Goal: Book appointment/travel/reservation

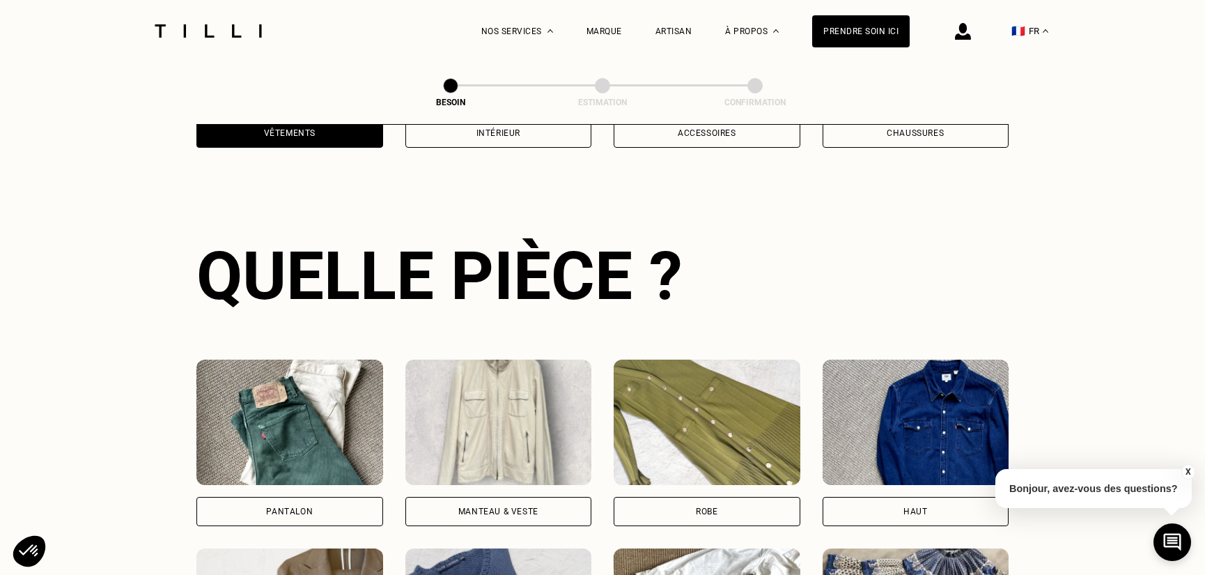
scroll to position [454, 0]
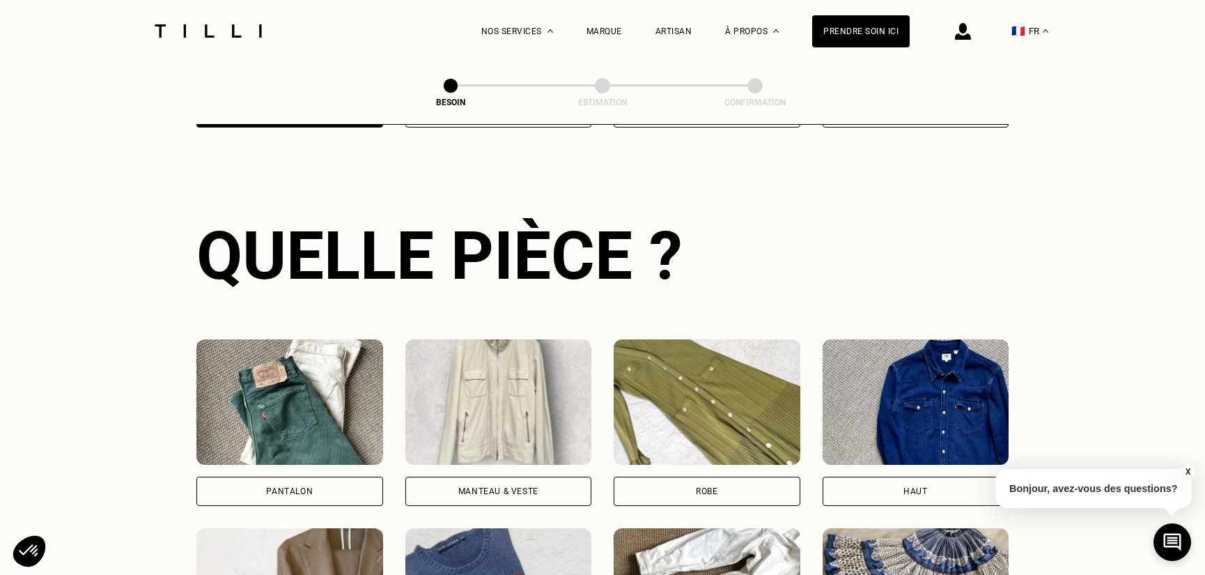
click at [282, 412] on img at bounding box center [289, 401] width 187 height 125
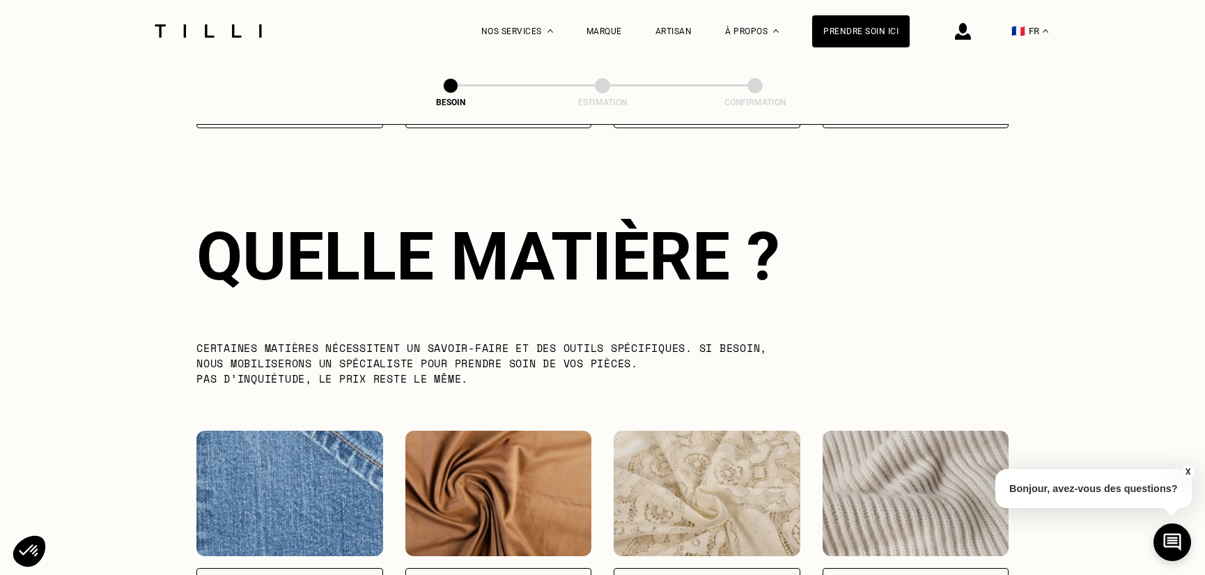
scroll to position [1212, 0]
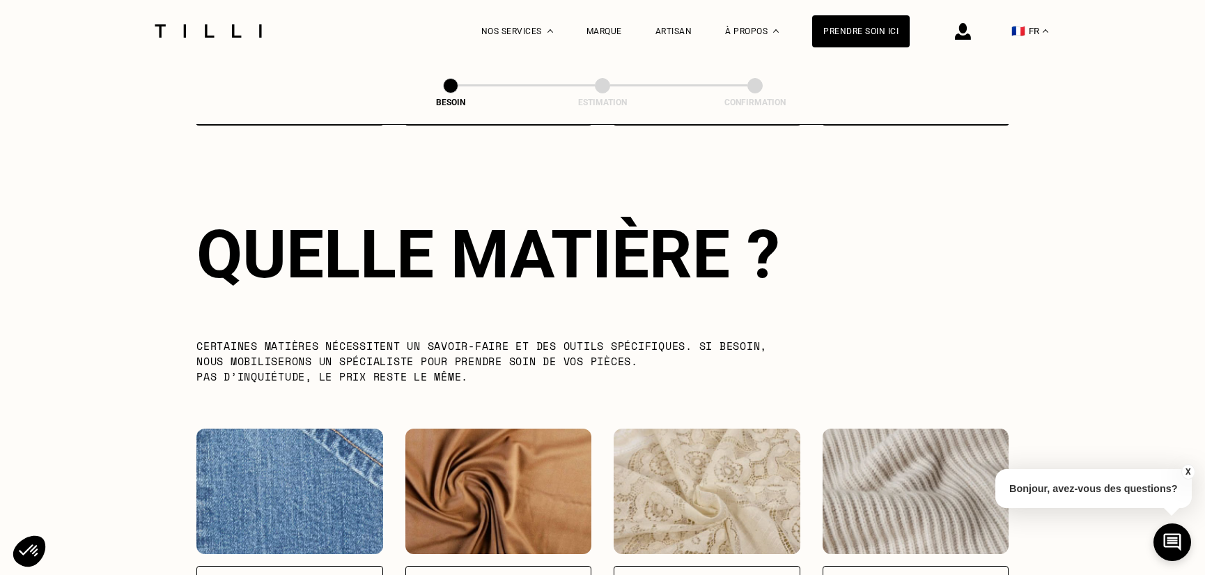
click at [279, 467] on img at bounding box center [289, 491] width 187 height 125
select select "FR"
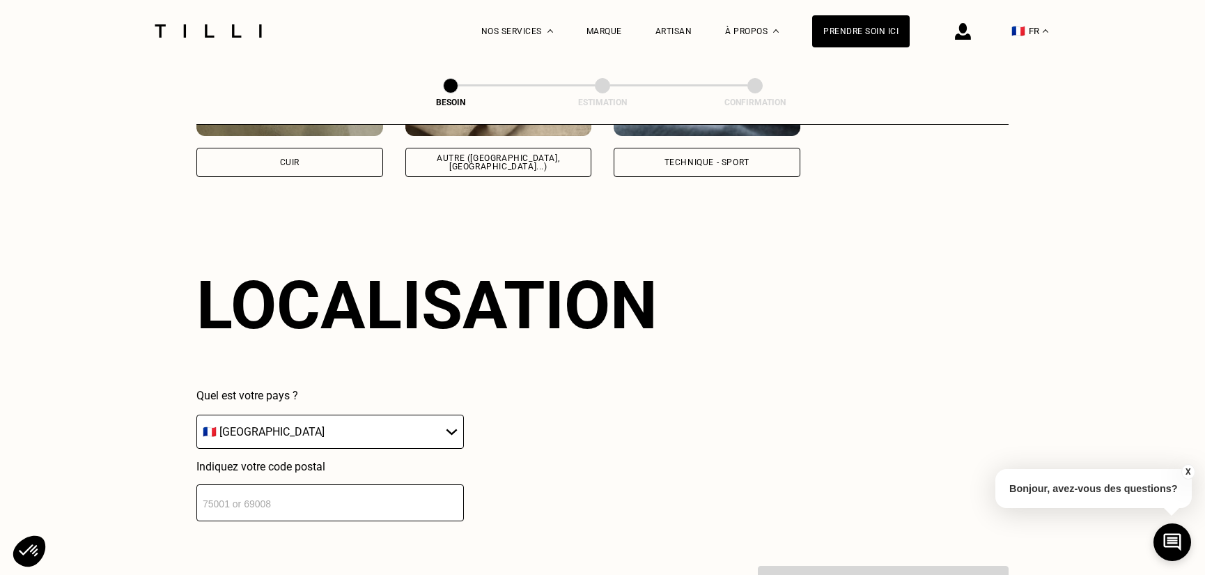
scroll to position [1870, 0]
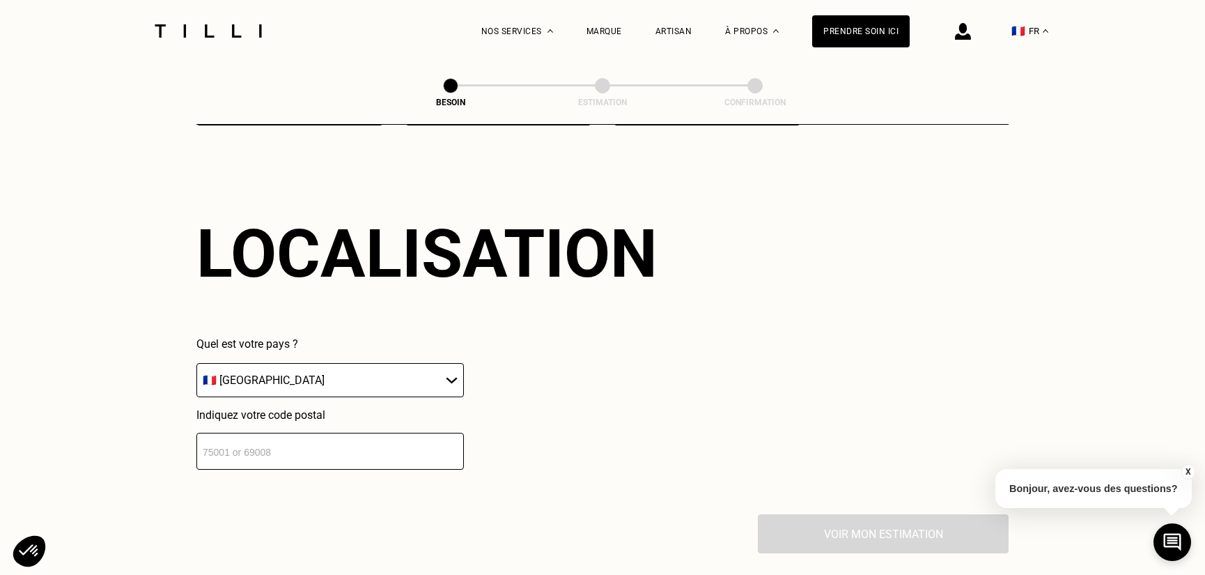
click at [281, 445] on input "number" at bounding box center [330, 451] width 268 height 37
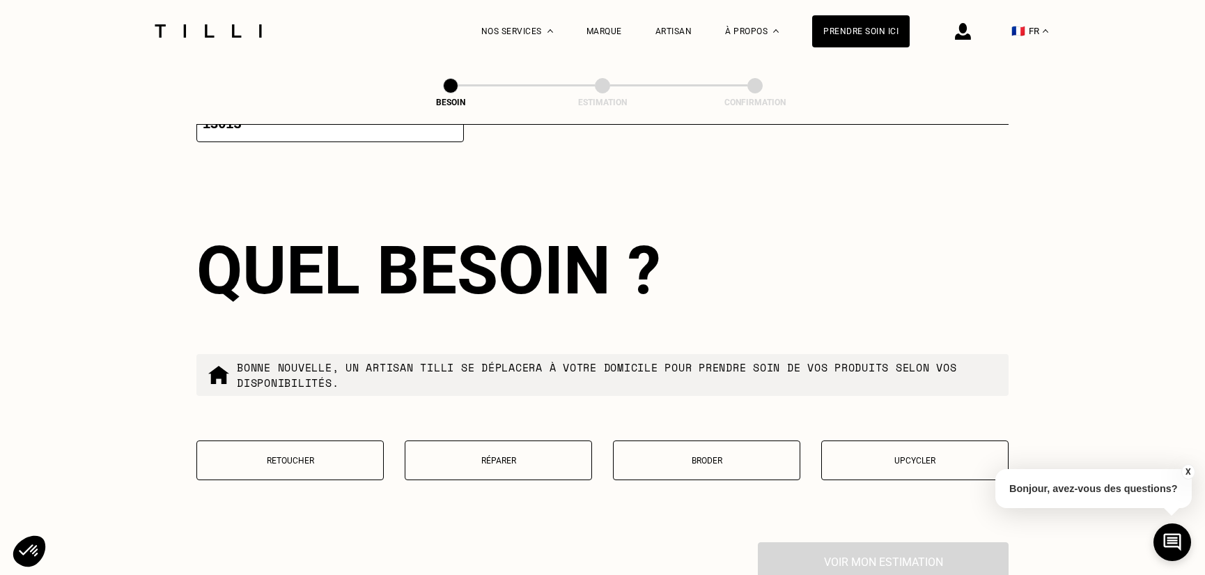
scroll to position [2216, 0]
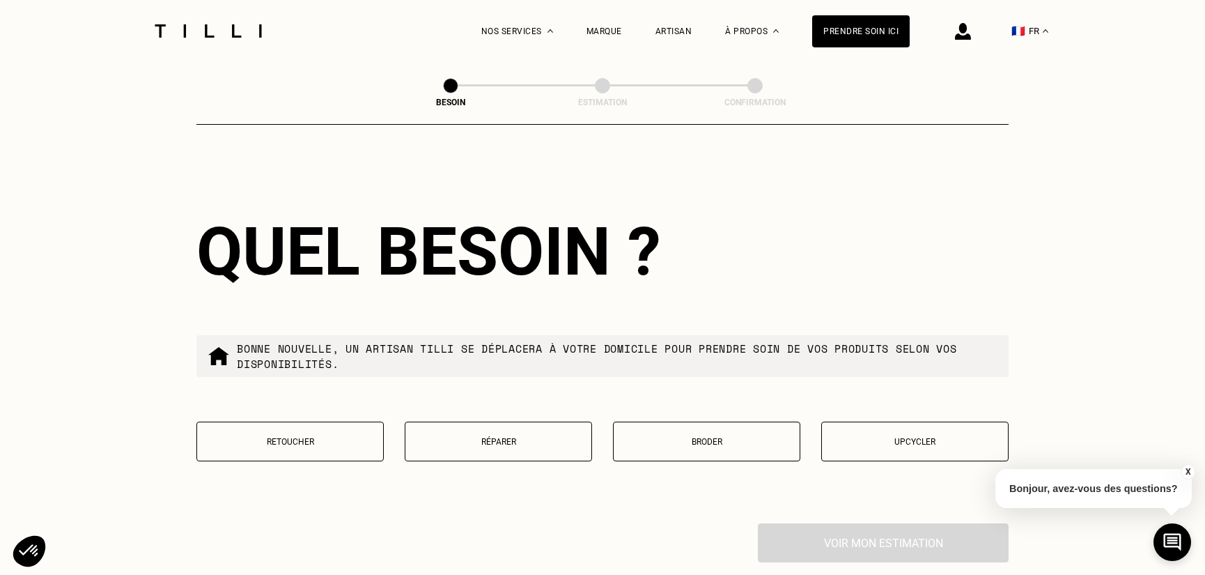
type input "13013"
click at [300, 437] on p "Retoucher" at bounding box center [290, 442] width 172 height 10
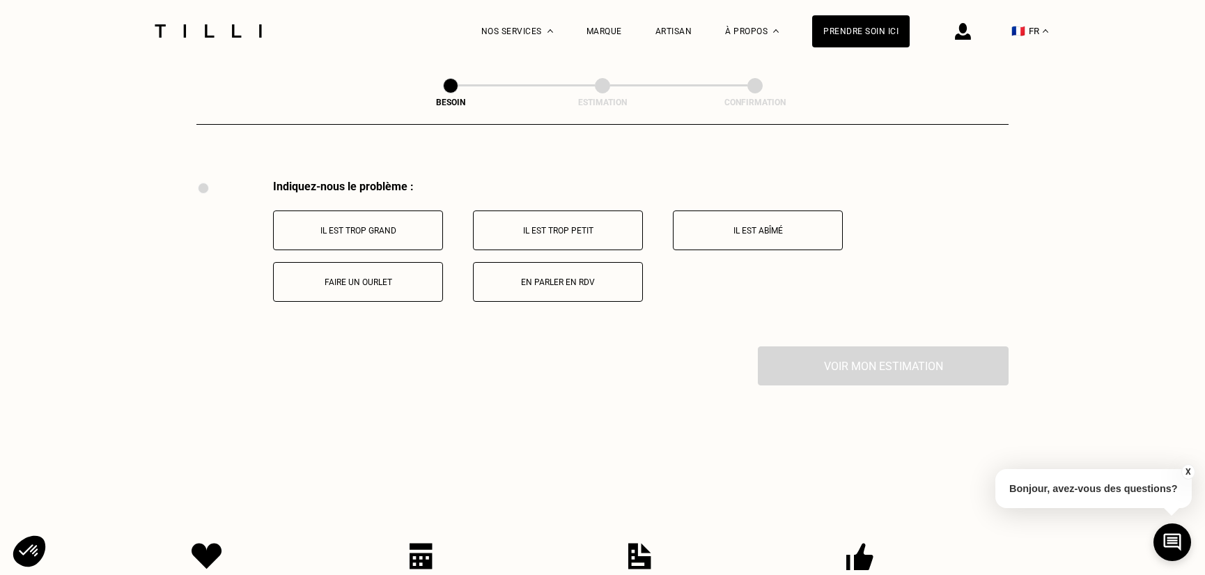
scroll to position [2574, 0]
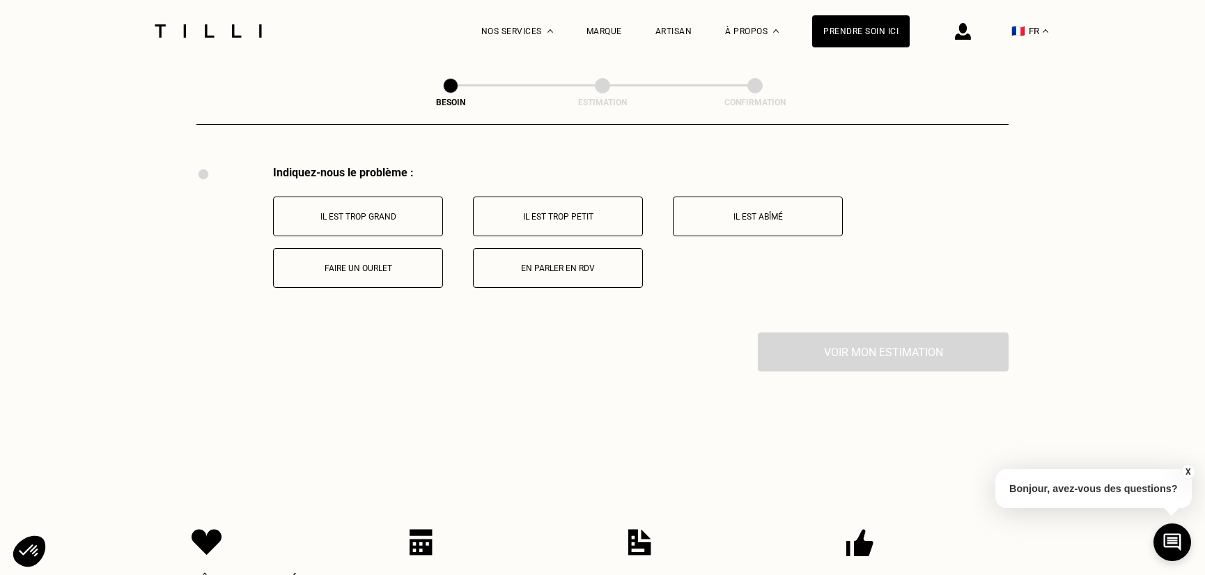
click at [376, 263] on p "Faire un ourlet" at bounding box center [358, 268] width 155 height 10
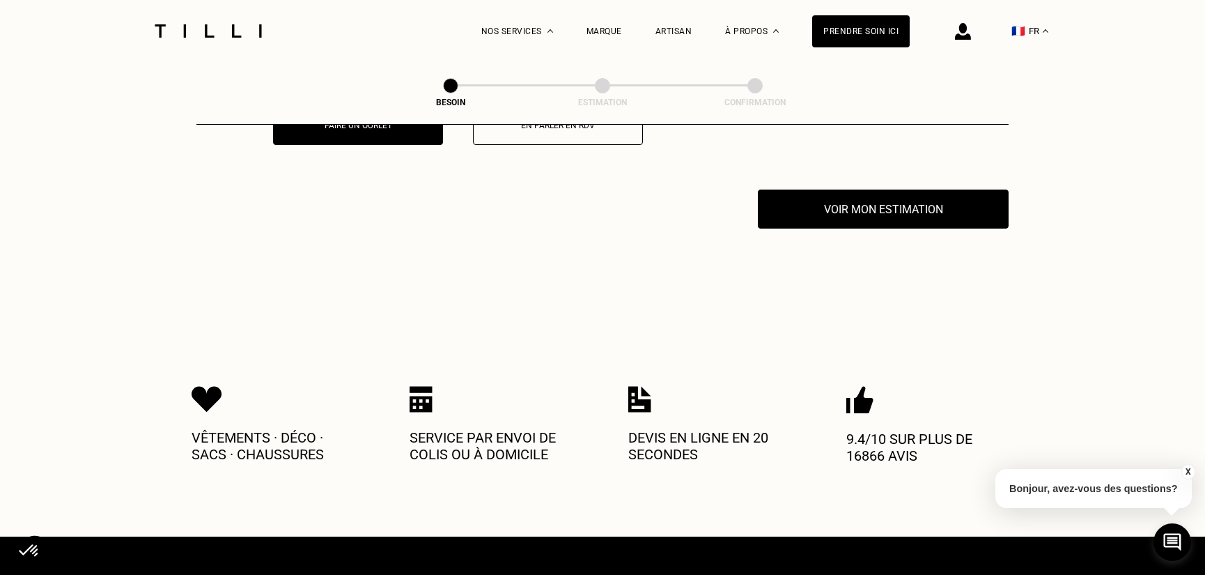
scroll to position [2740, 0]
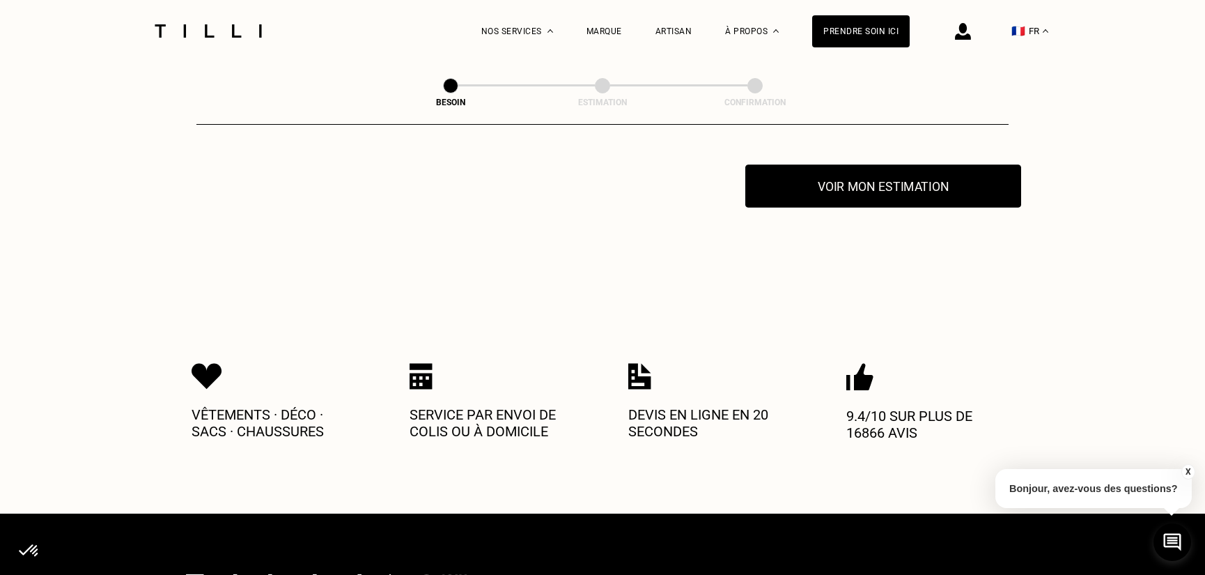
click at [923, 180] on button "Voir mon estimation" at bounding box center [884, 185] width 276 height 43
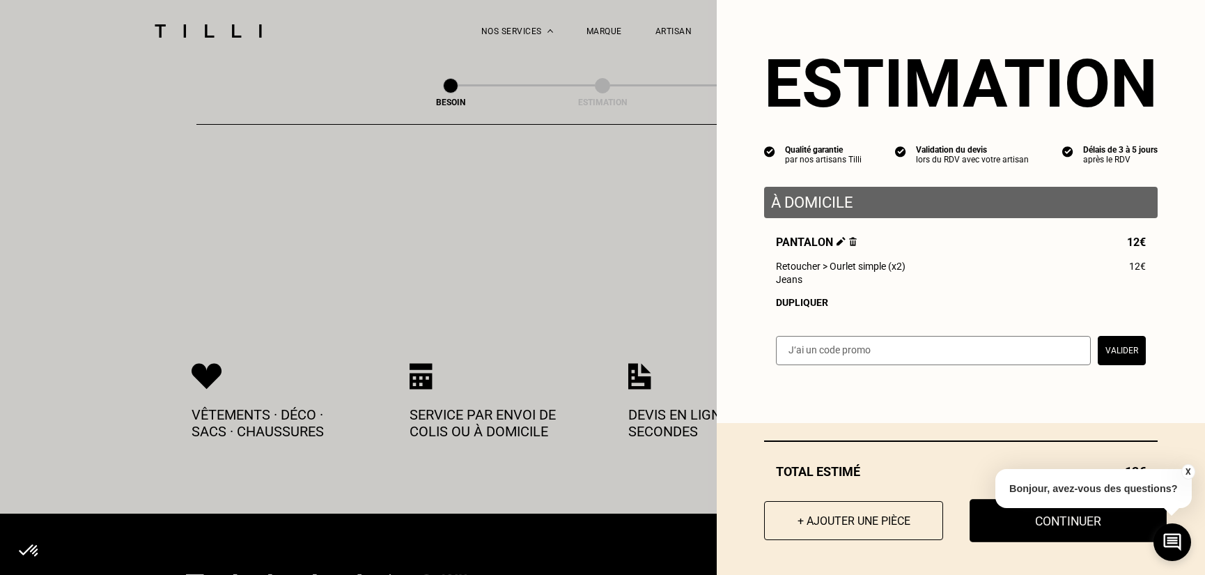
click at [978, 522] on button "Continuer" at bounding box center [1068, 520] width 197 height 43
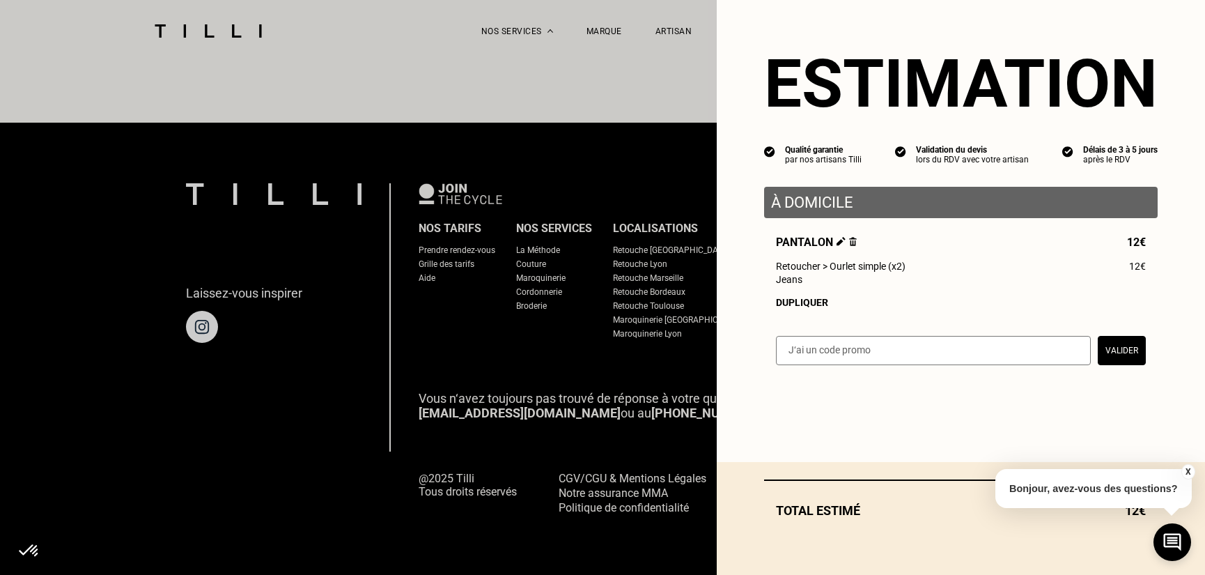
scroll to position [836, 0]
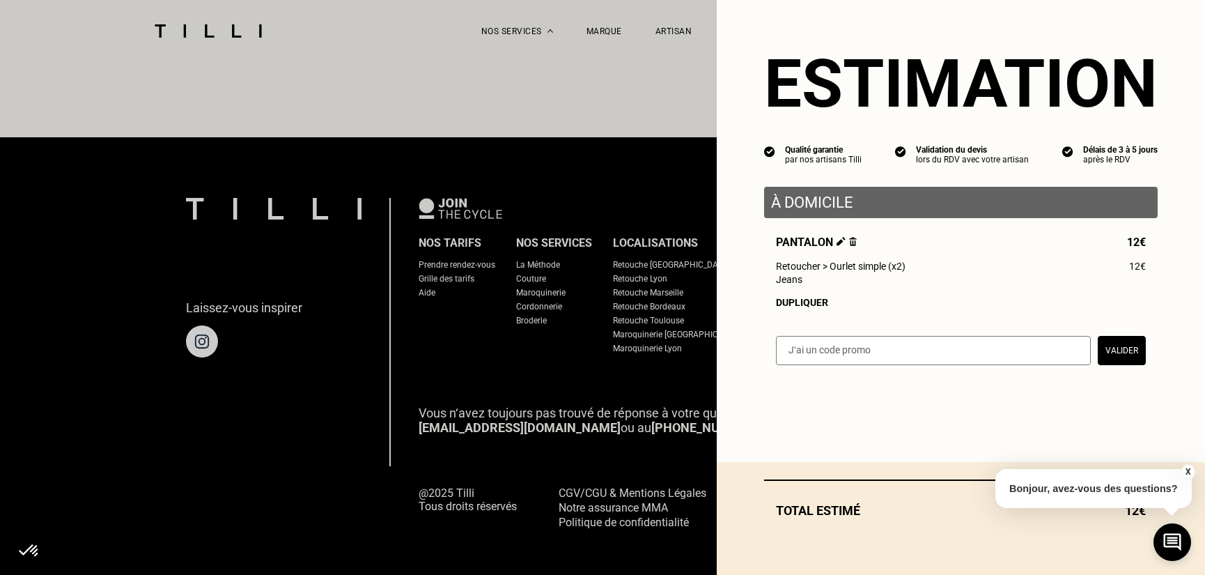
select select "FR"
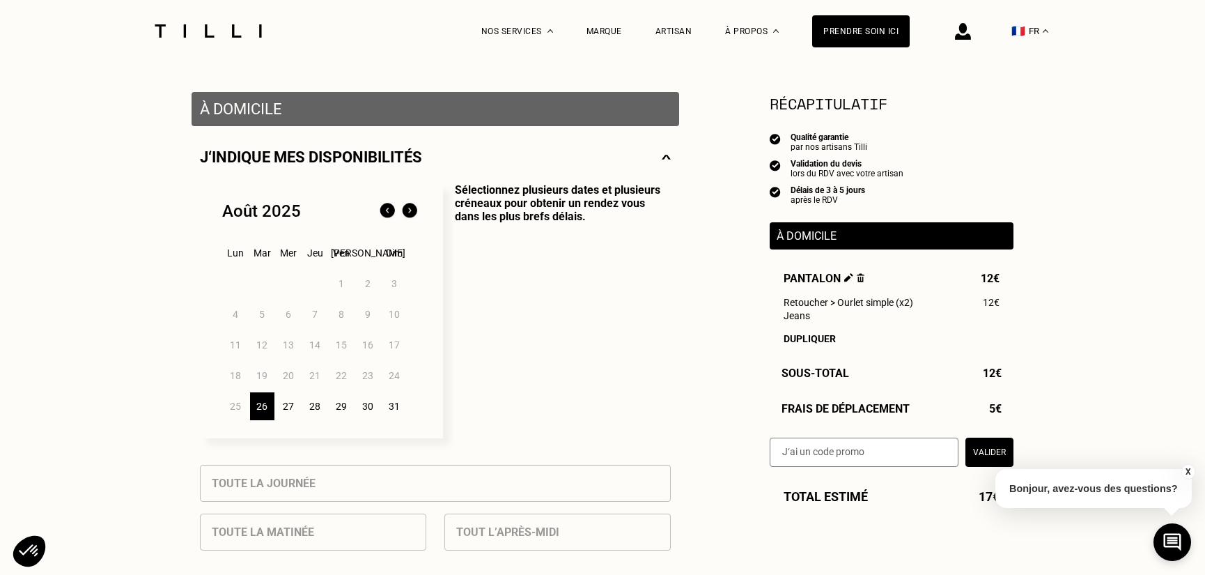
scroll to position [279, 0]
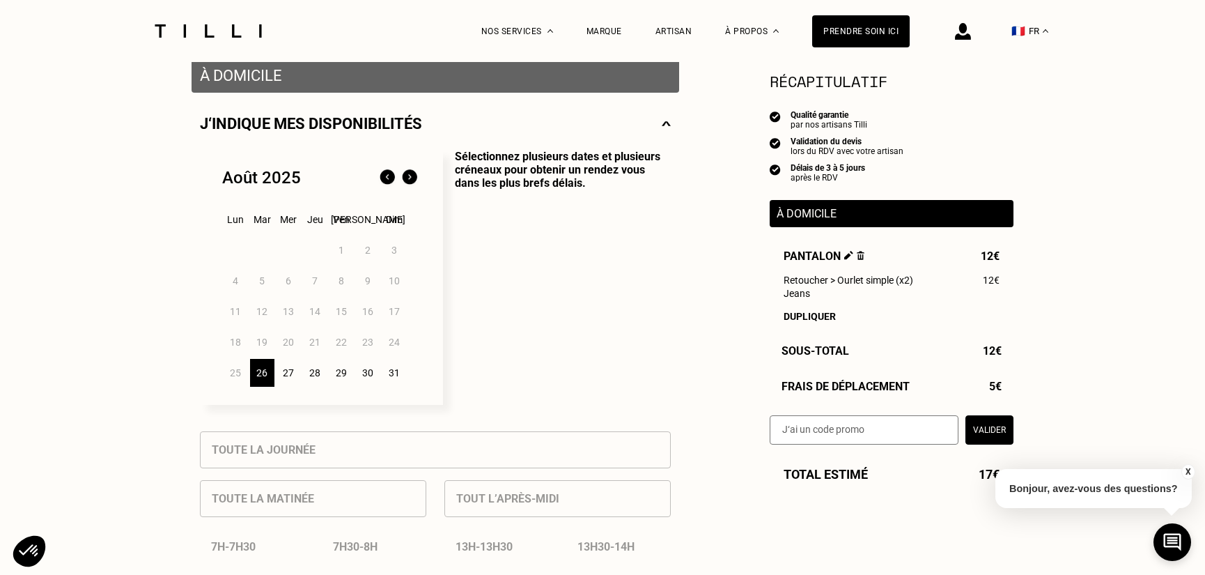
click at [263, 376] on div "26" at bounding box center [262, 373] width 24 height 28
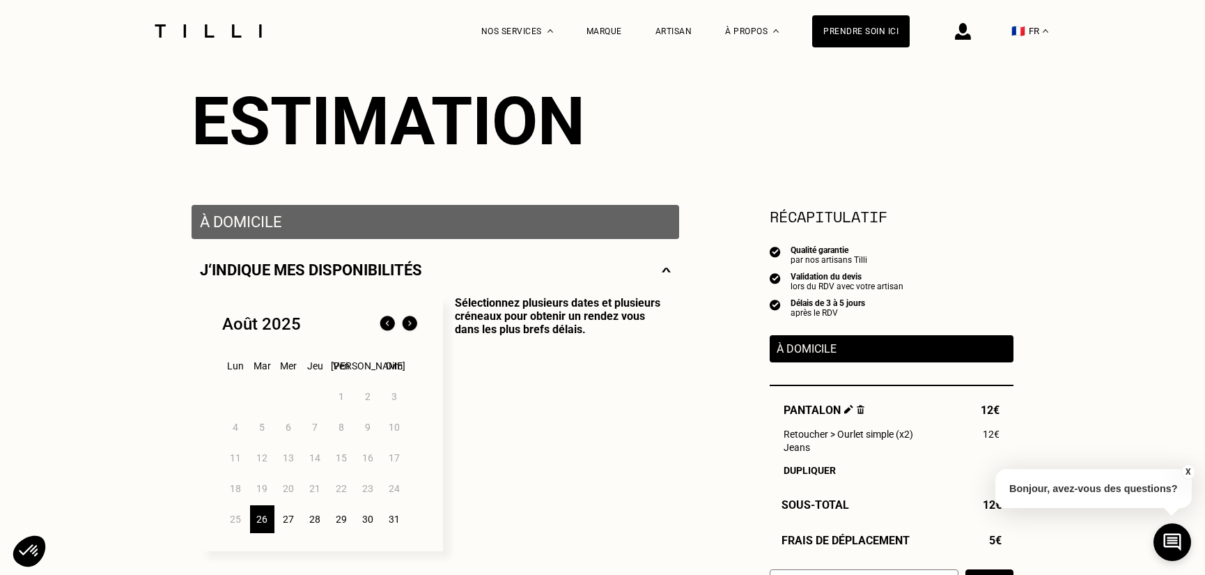
scroll to position [0, 0]
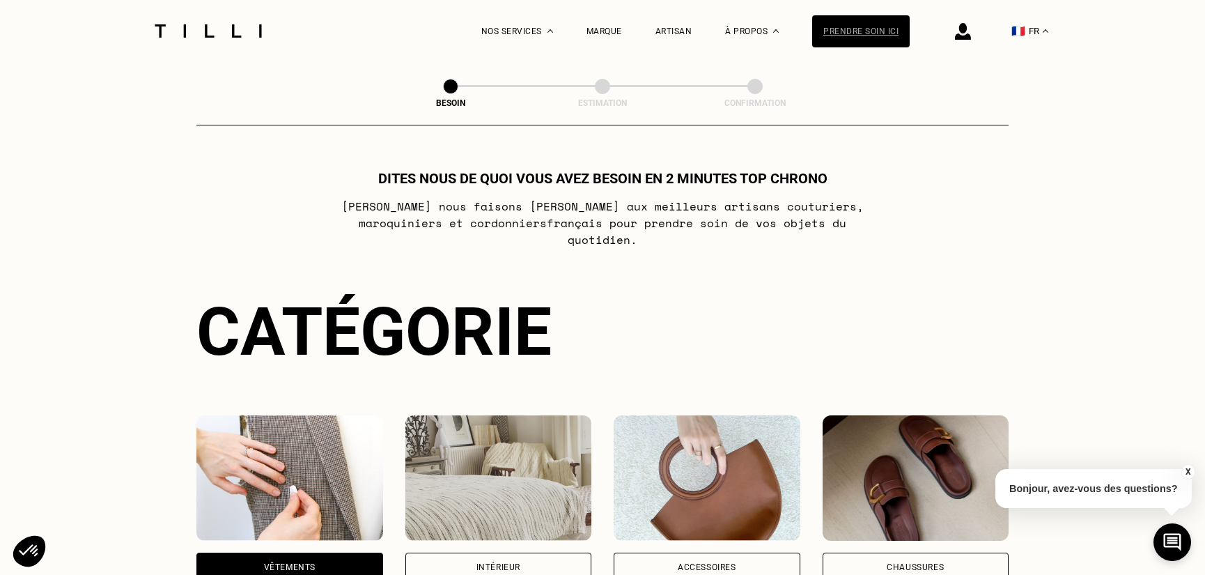
click at [889, 31] on div "Prendre soin ici" at bounding box center [861, 31] width 98 height 32
